Goal: Navigation & Orientation: Find specific page/section

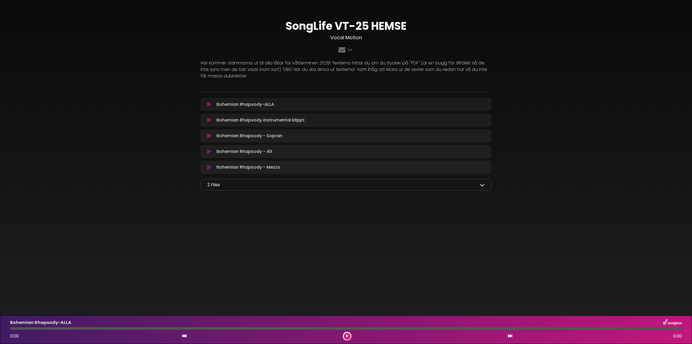
click at [343, 38] on h3 "Vocal Motion" at bounding box center [346, 38] width 291 height 6
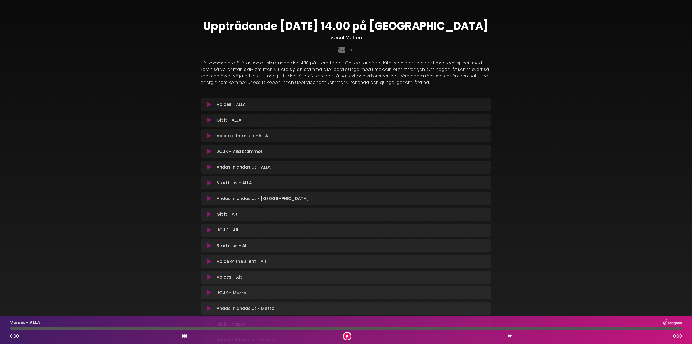
drag, startPoint x: 657, startPoint y: 1, endPoint x: 579, endPoint y: 90, distance: 118.5
click at [579, 90] on div "Uppträdande 4/10 14.00 på Stora Torget Vocal Motion PDF" at bounding box center [346, 314] width 692 height 617
